Goal: Information Seeking & Learning: Find specific fact

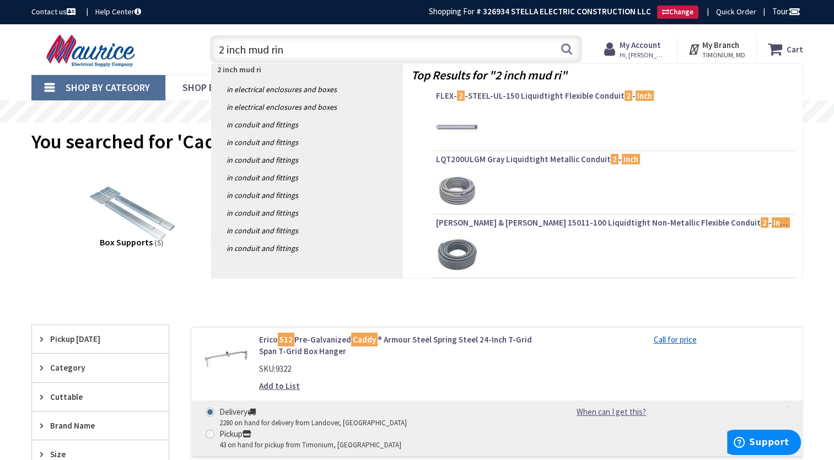
type input "2 inch mud ring"
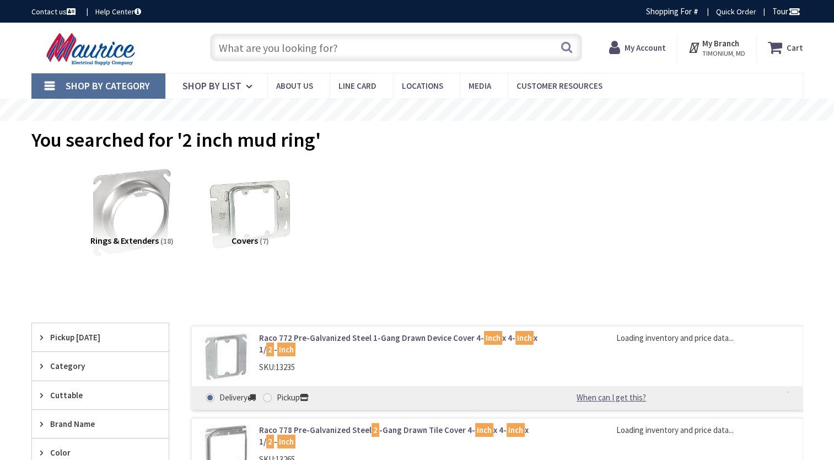
type input "[PERSON_NAME][GEOGRAPHIC_DATA], [GEOGRAPHIC_DATA]"
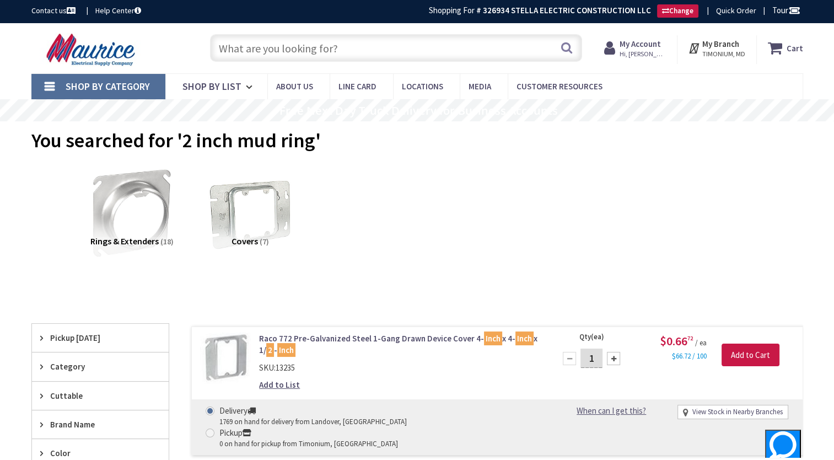
click at [290, 43] on input "text" at bounding box center [396, 48] width 372 height 28
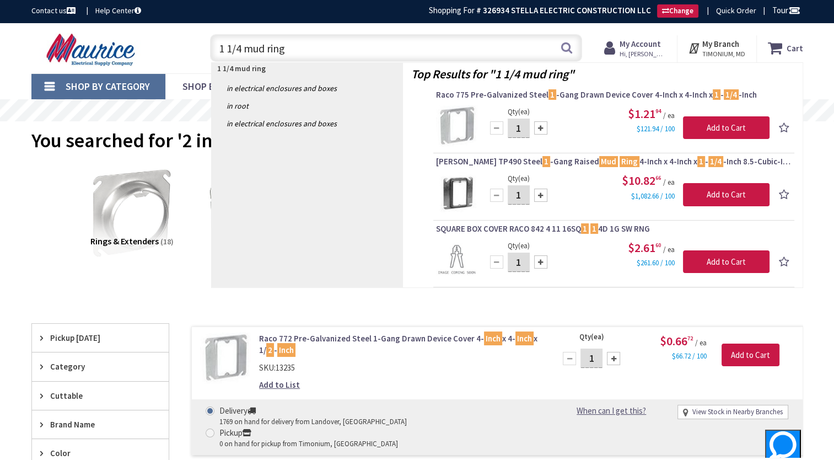
type input "1 1/4 mud ring"
